Goal: Use online tool/utility

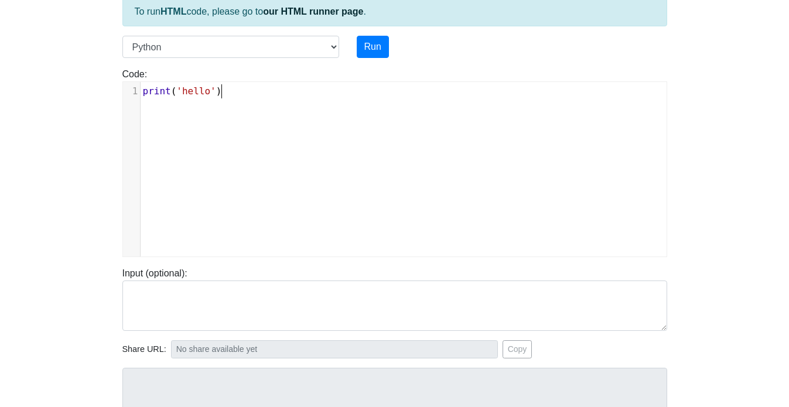
scroll to position [1, 0]
type textarea "print('hello')"
drag, startPoint x: 223, startPoint y: 91, endPoint x: 141, endPoint y: 91, distance: 82.0
click at [141, 91] on pre "print ( 'hello' )" at bounding box center [408, 91] width 535 height 14
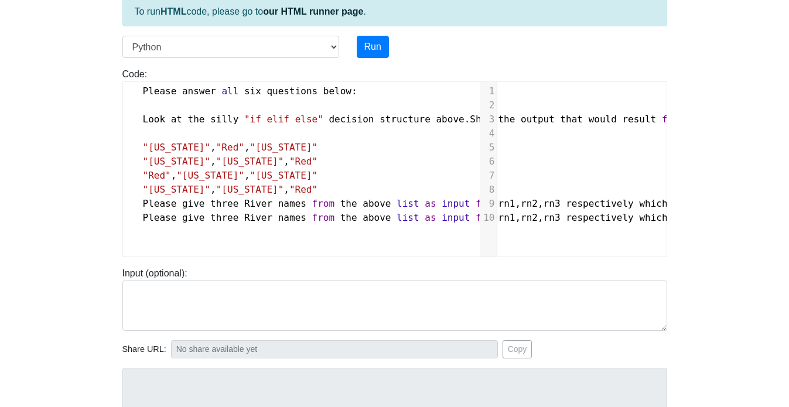
scroll to position [0, 357]
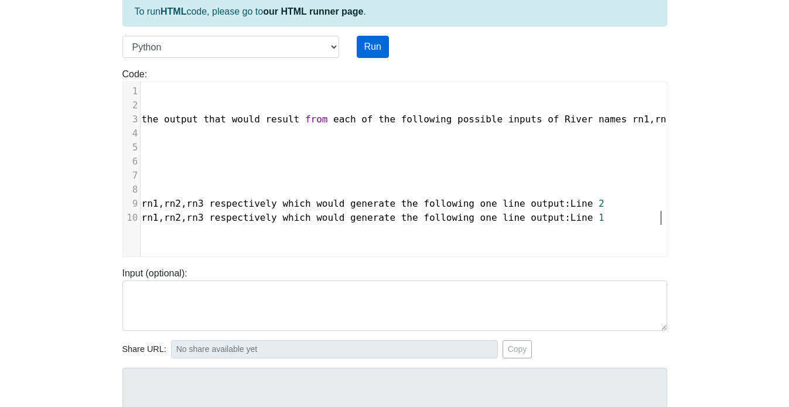
click at [376, 50] on button "Run" at bounding box center [373, 47] width 32 height 22
type input "[URL][DOMAIN_NAME]"
type textarea "Submission status: Runtime Error (NZEC) Stderr: File "script.py", line 1 Please…"
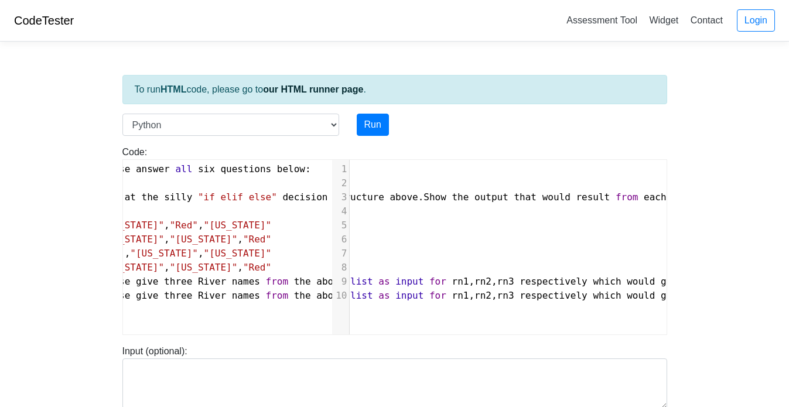
scroll to position [0, 0]
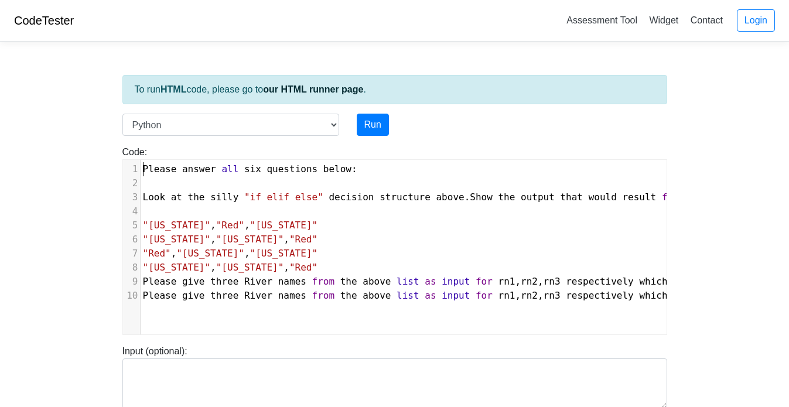
type textarea "Please answer all six questions below: Look at the silly "if elif else" decisio…"
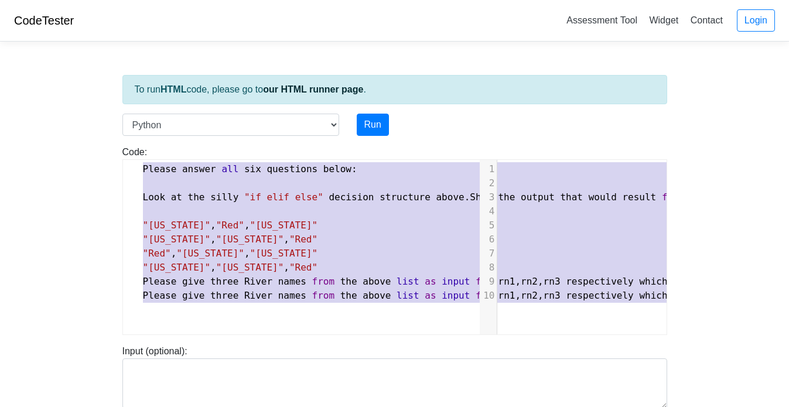
scroll to position [0, 357]
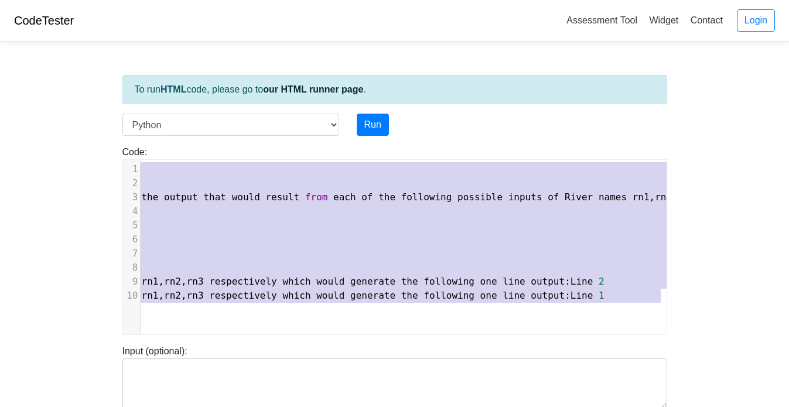
drag, startPoint x: 143, startPoint y: 168, endPoint x: 427, endPoint y: 406, distance: 370.8
click at [427, 406] on div "To run HTML code, please go to our HTML runner page . Language C C++ Go Java Ja…" at bounding box center [395, 338] width 562 height 574
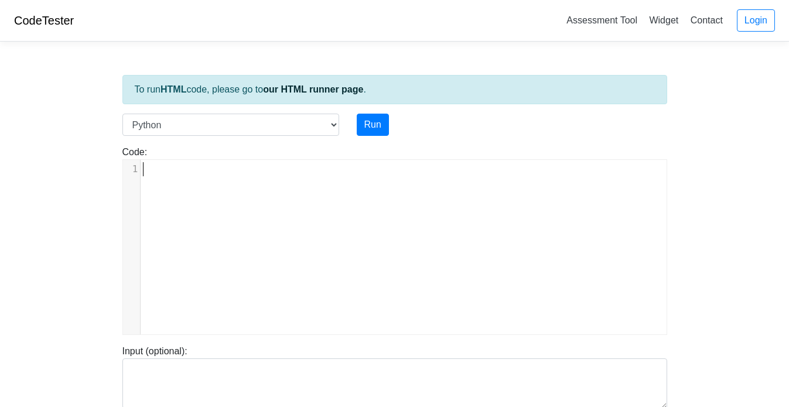
click at [245, 169] on pre "​" at bounding box center [408, 169] width 535 height 14
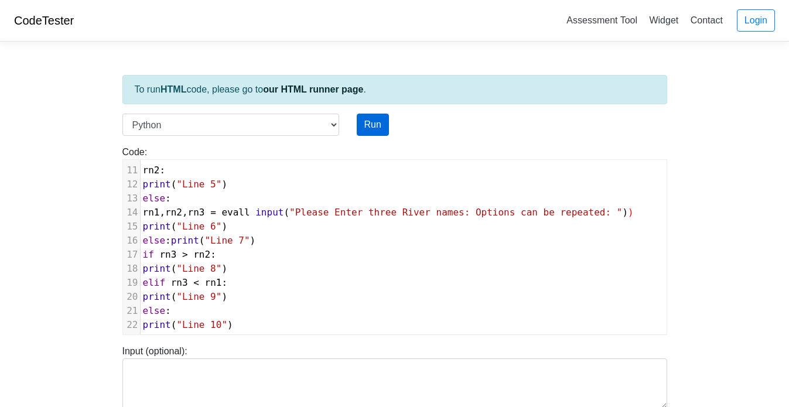
click at [370, 122] on button "Run" at bounding box center [373, 125] width 32 height 22
type input "[URL][DOMAIN_NAME]"
type textarea "Submission status: Runtime Error (NZEC) Stderr: File "script.py", line 2 if rn1…"
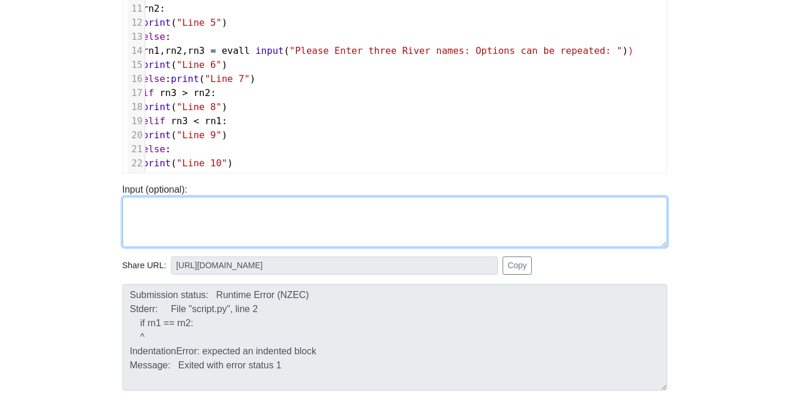
click at [247, 210] on textarea at bounding box center [394, 222] width 545 height 50
paste textarea ""[US_STATE]", "Red", "[US_STATE]" "[US_STATE]", "[US_STATE]", "Red" "Red", "[US…"
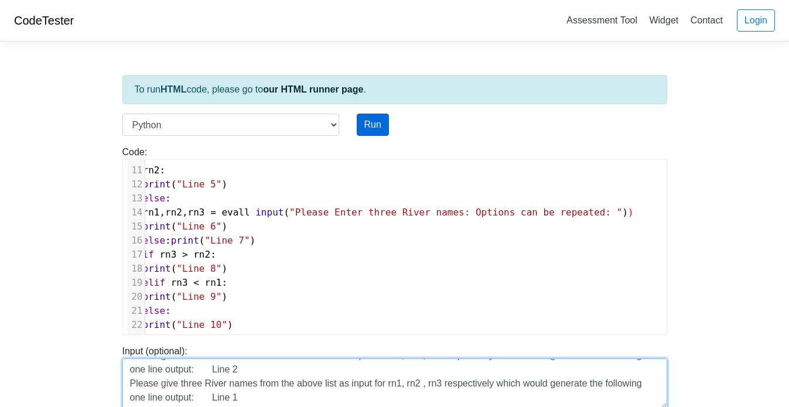
type textarea ""[US_STATE]", "Red", "[US_STATE]" "[US_STATE]", "[US_STATE]", "Red" "Red", "[US…"
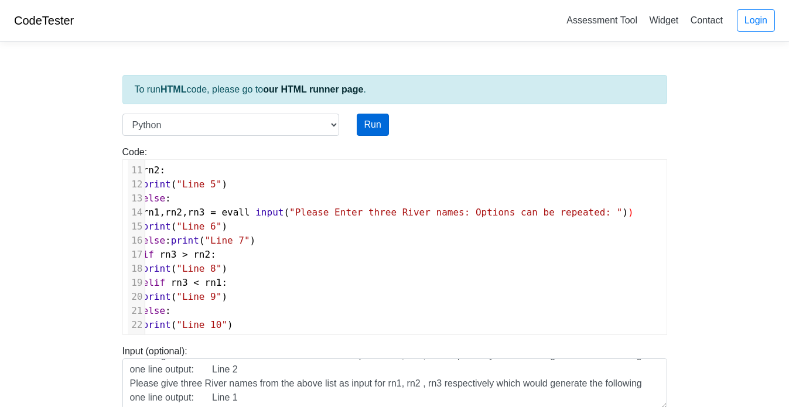
click at [368, 126] on button "Run" at bounding box center [373, 125] width 32 height 22
type input "[URL][DOMAIN_NAME]"
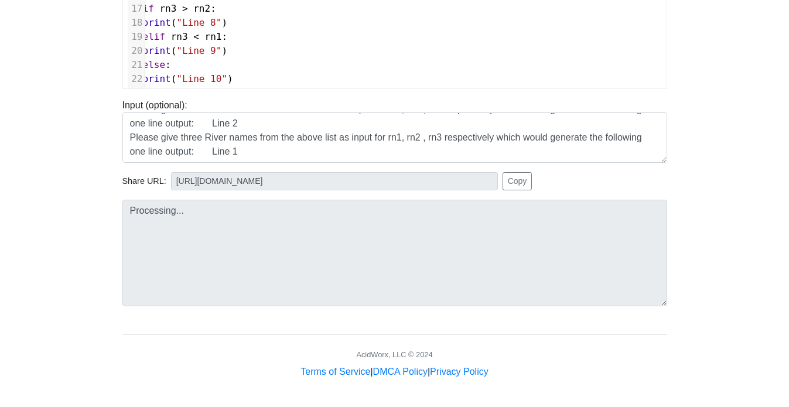
scroll to position [246, 0]
